Goal: Navigation & Orientation: Find specific page/section

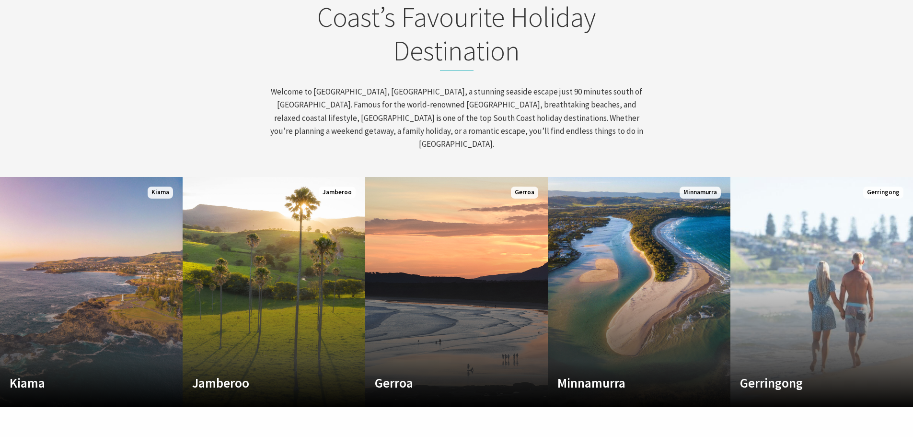
scroll to position [431, 0]
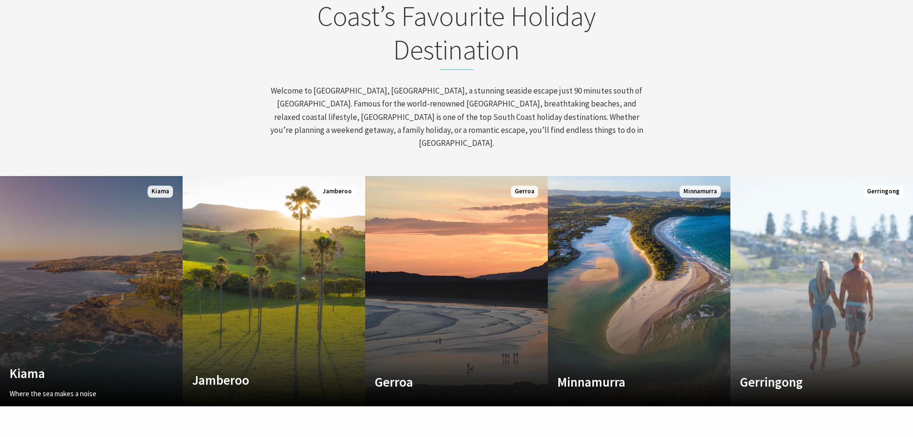
click at [88, 303] on link "Custom Image Used [GEOGRAPHIC_DATA] Where the sea makes a noise Read More [GEOG…" at bounding box center [91, 291] width 183 height 230
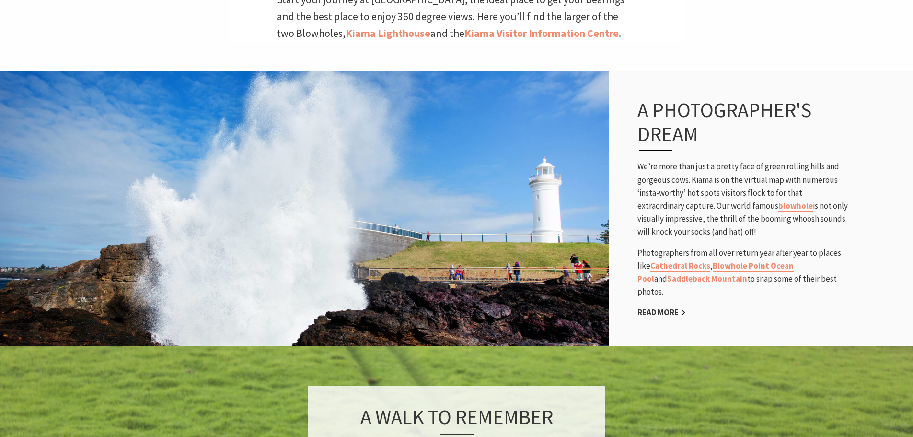
scroll to position [5, 5]
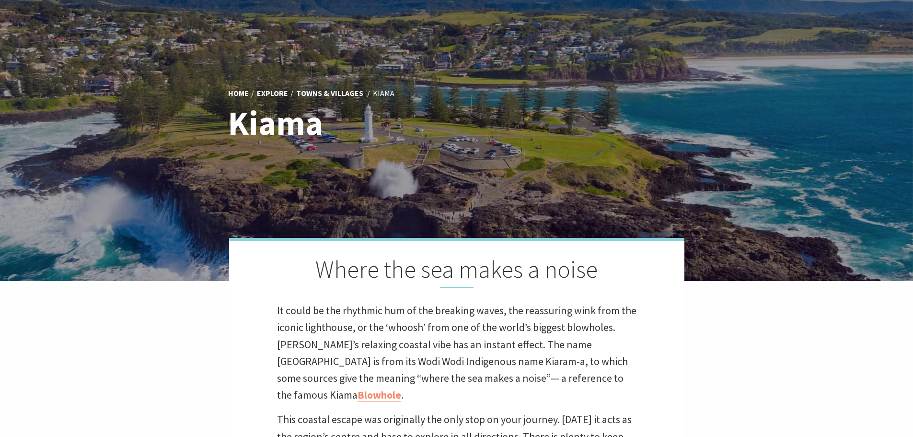
scroll to position [0, 0]
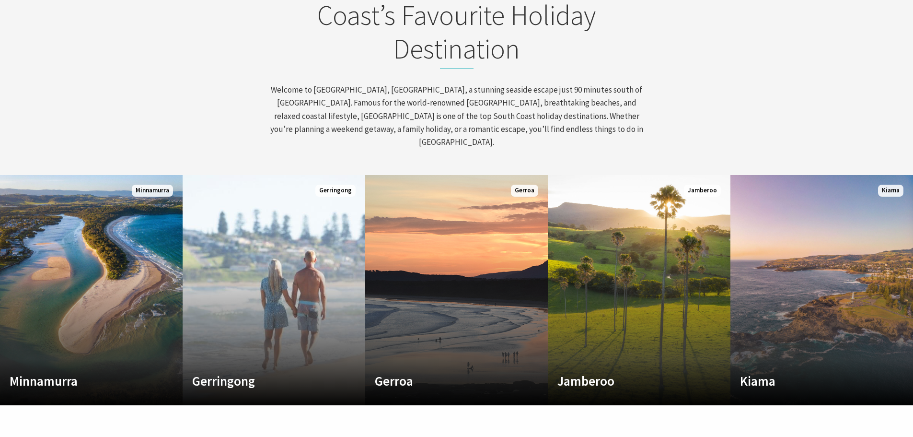
scroll to position [15, 920]
